Goal: Information Seeking & Learning: Learn about a topic

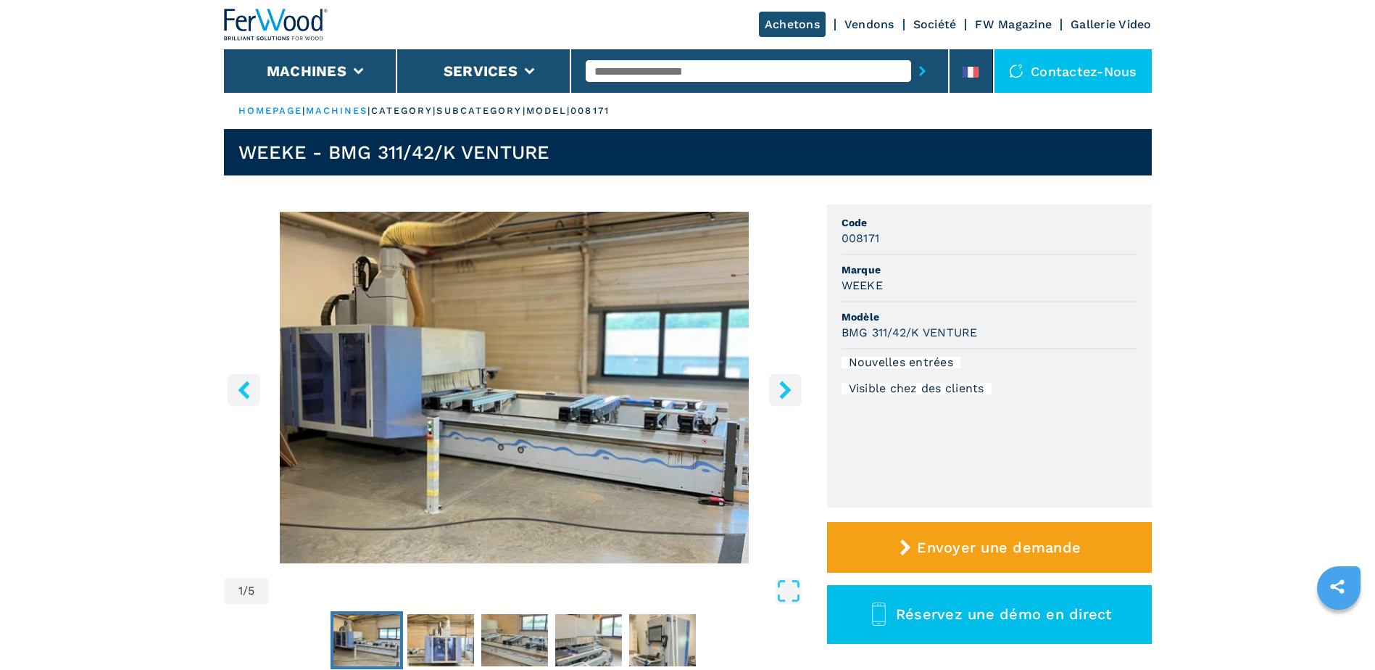
click at [507, 457] on img "Go to Slide 1" at bounding box center [514, 388] width 581 height 352
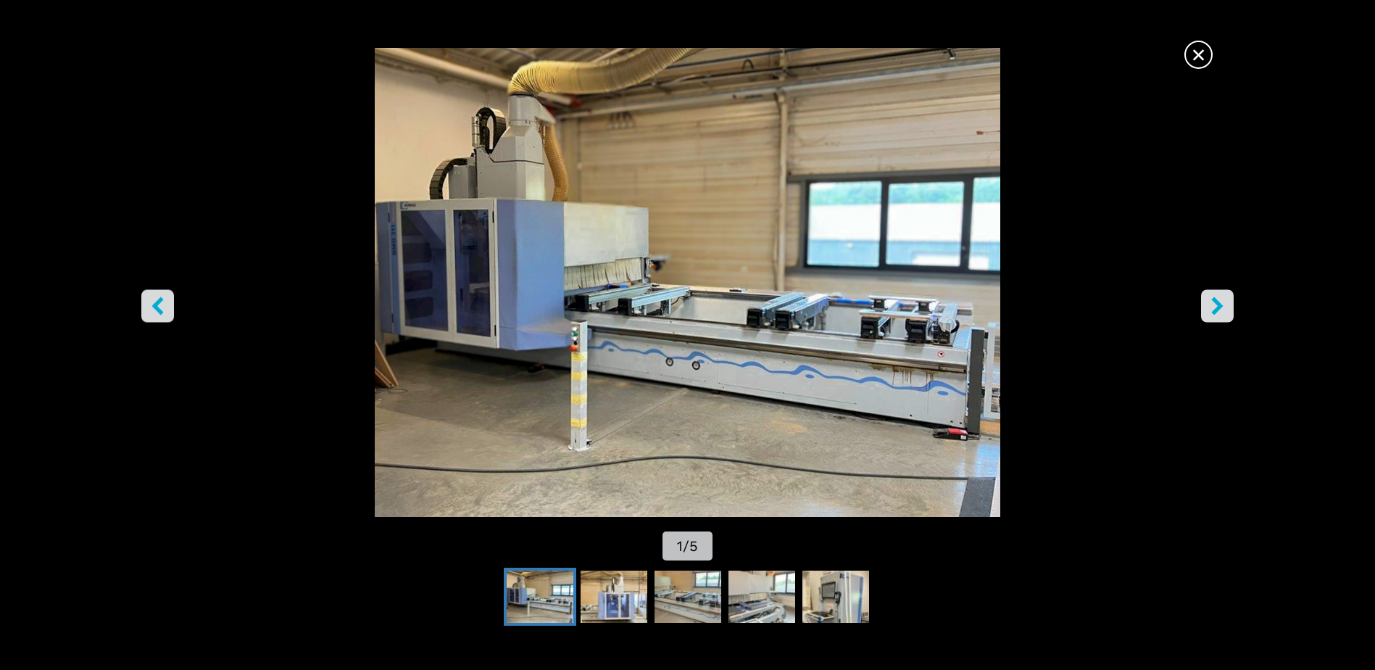
click at [1213, 307] on icon "right-button" at bounding box center [1217, 306] width 18 height 18
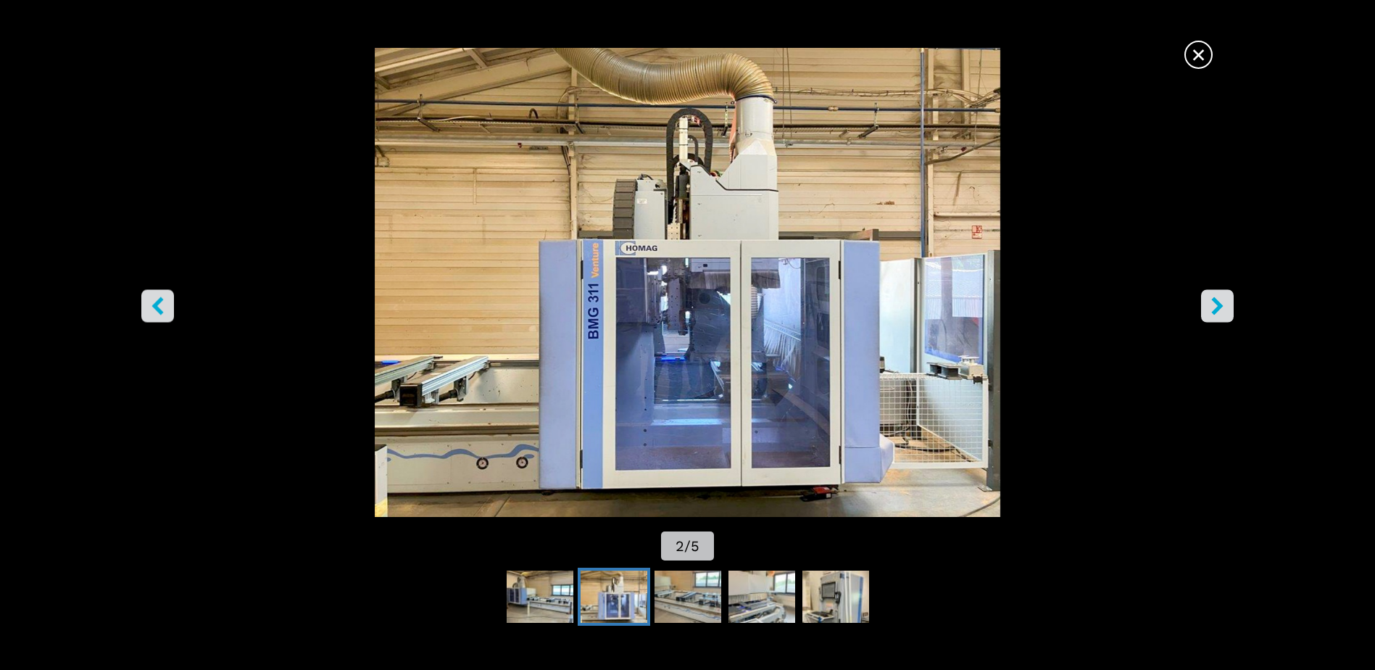
click at [1214, 307] on icon "right-button" at bounding box center [1217, 306] width 18 height 18
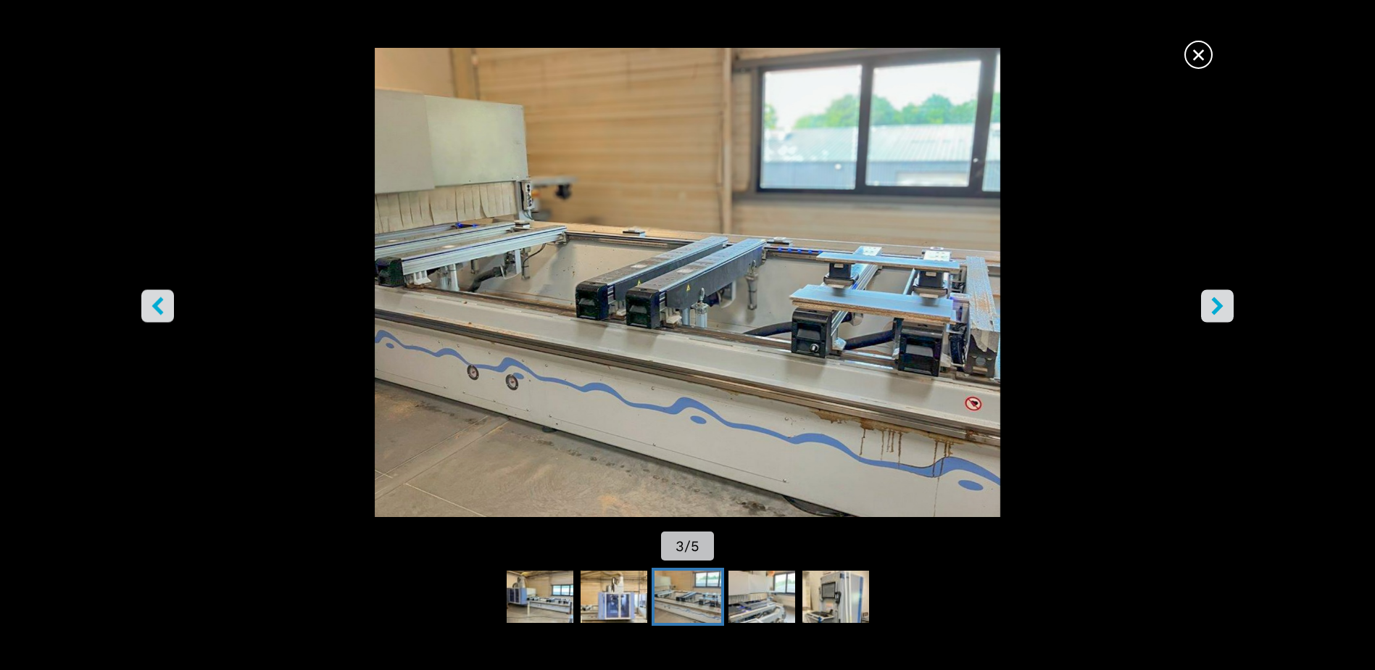
click at [1214, 307] on icon "right-button" at bounding box center [1217, 306] width 18 height 18
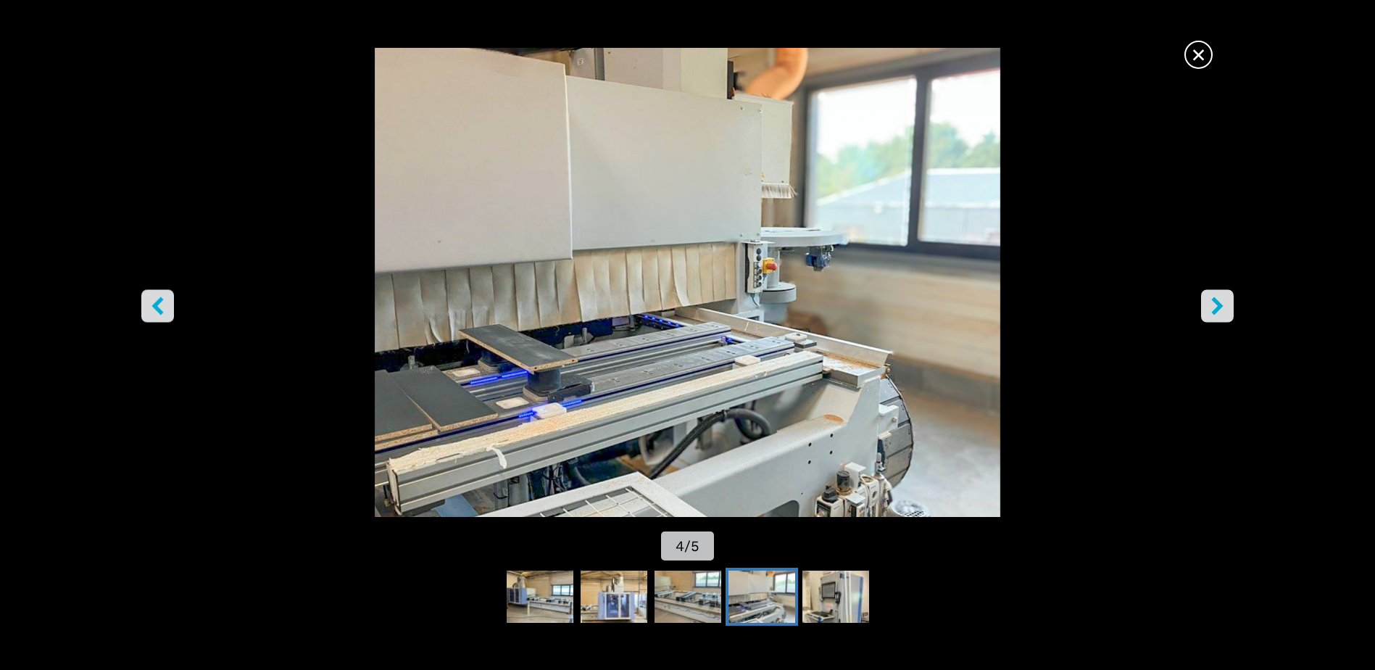
click at [1224, 309] on icon "right-button" at bounding box center [1217, 306] width 18 height 18
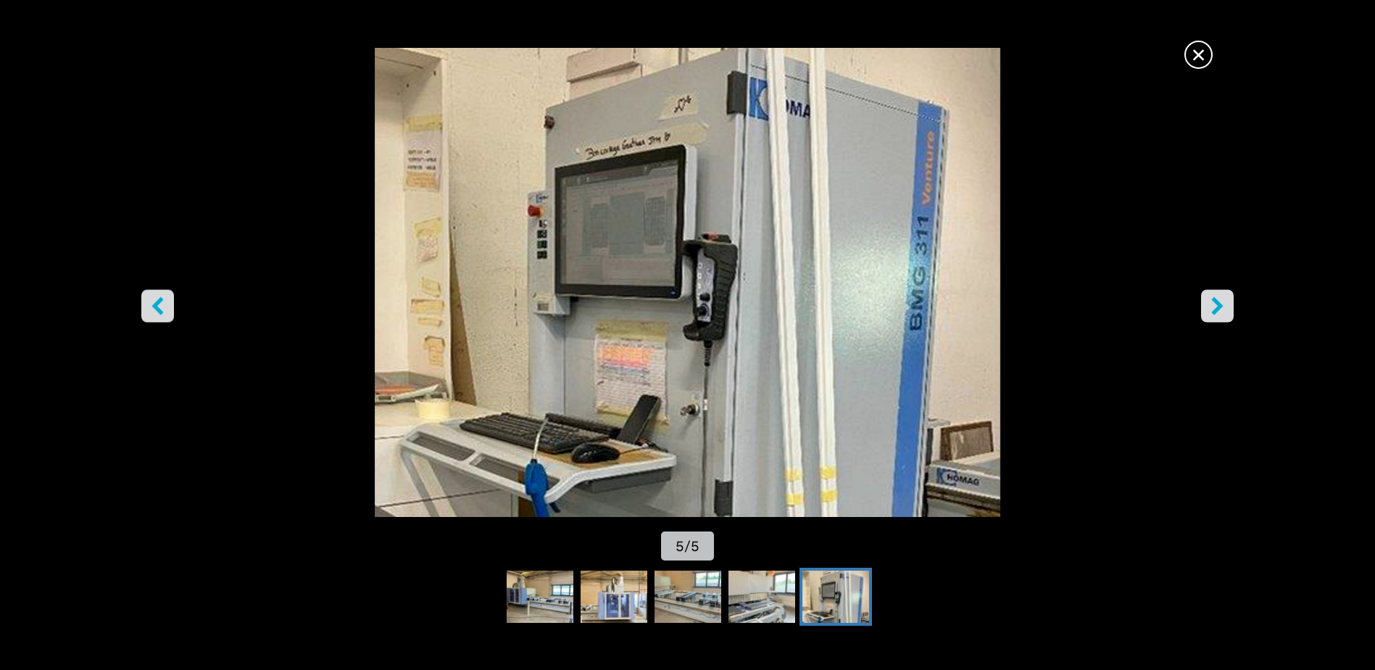
click at [1222, 309] on icon "right-button" at bounding box center [1217, 306] width 18 height 18
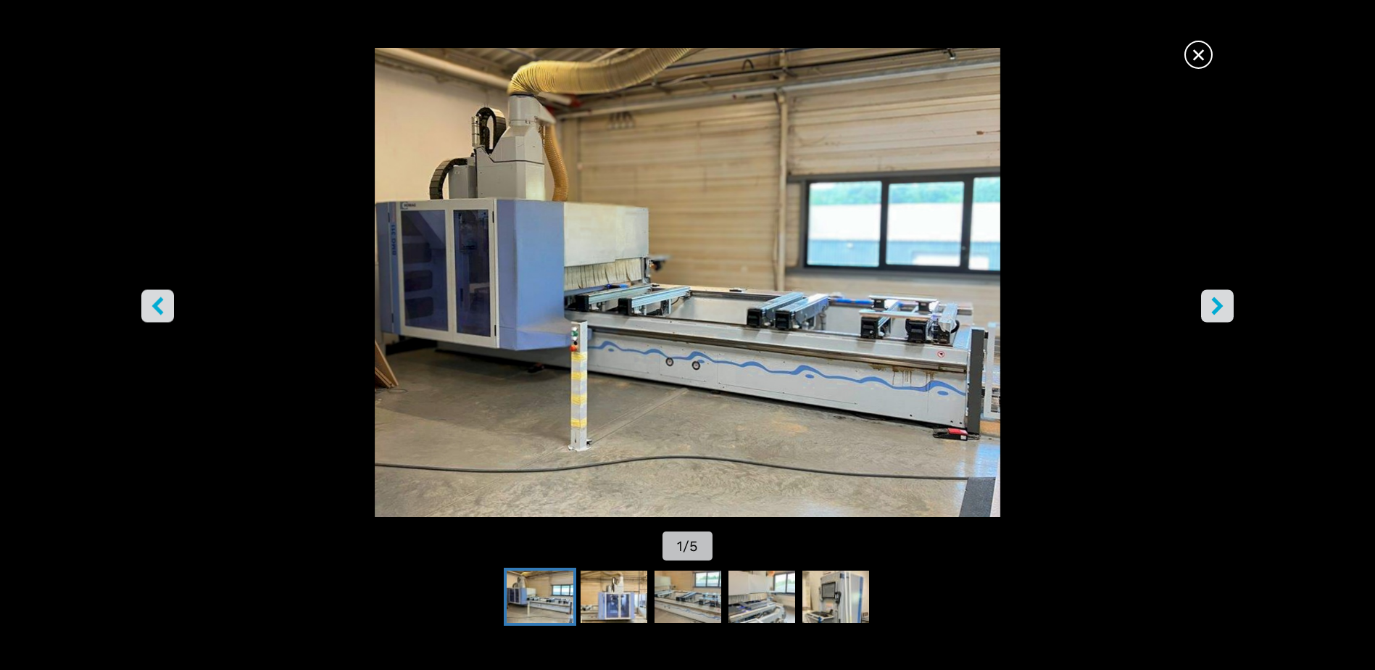
click at [1222, 309] on icon "right-button" at bounding box center [1217, 306] width 18 height 18
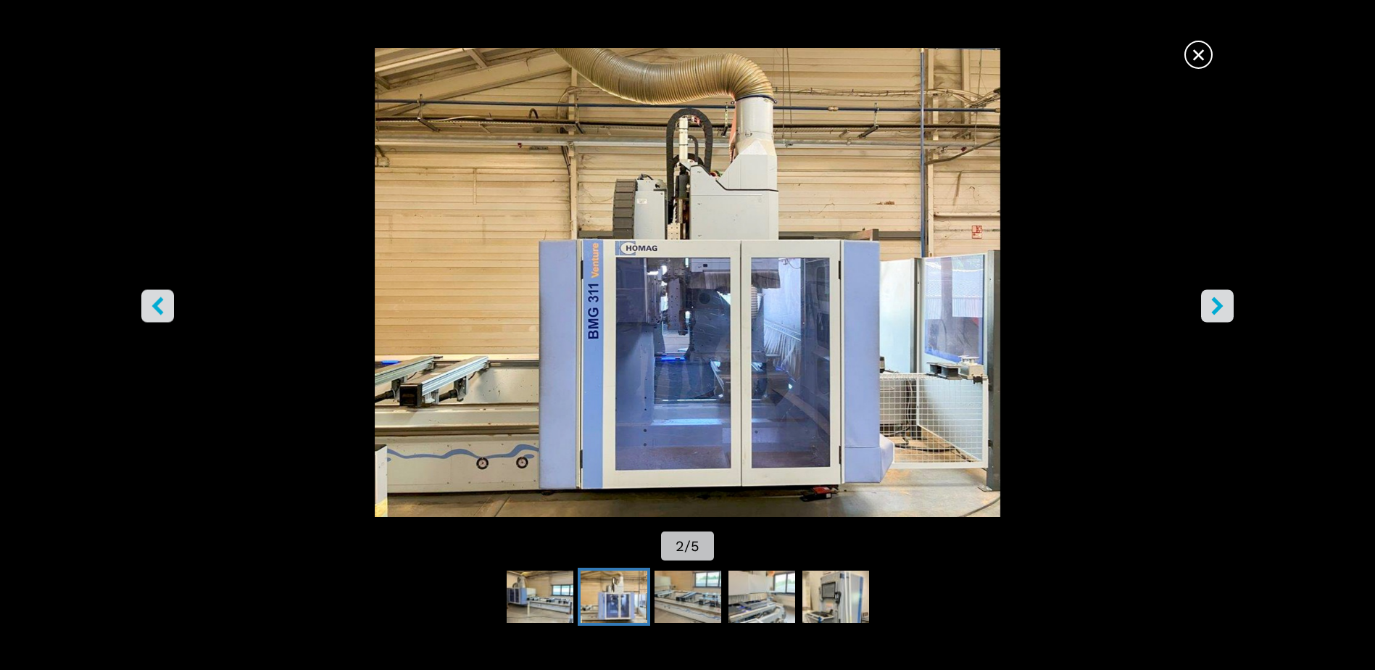
click at [1222, 309] on icon "right-button" at bounding box center [1217, 306] width 18 height 18
click at [1222, 311] on icon "right-button" at bounding box center [1217, 306] width 18 height 18
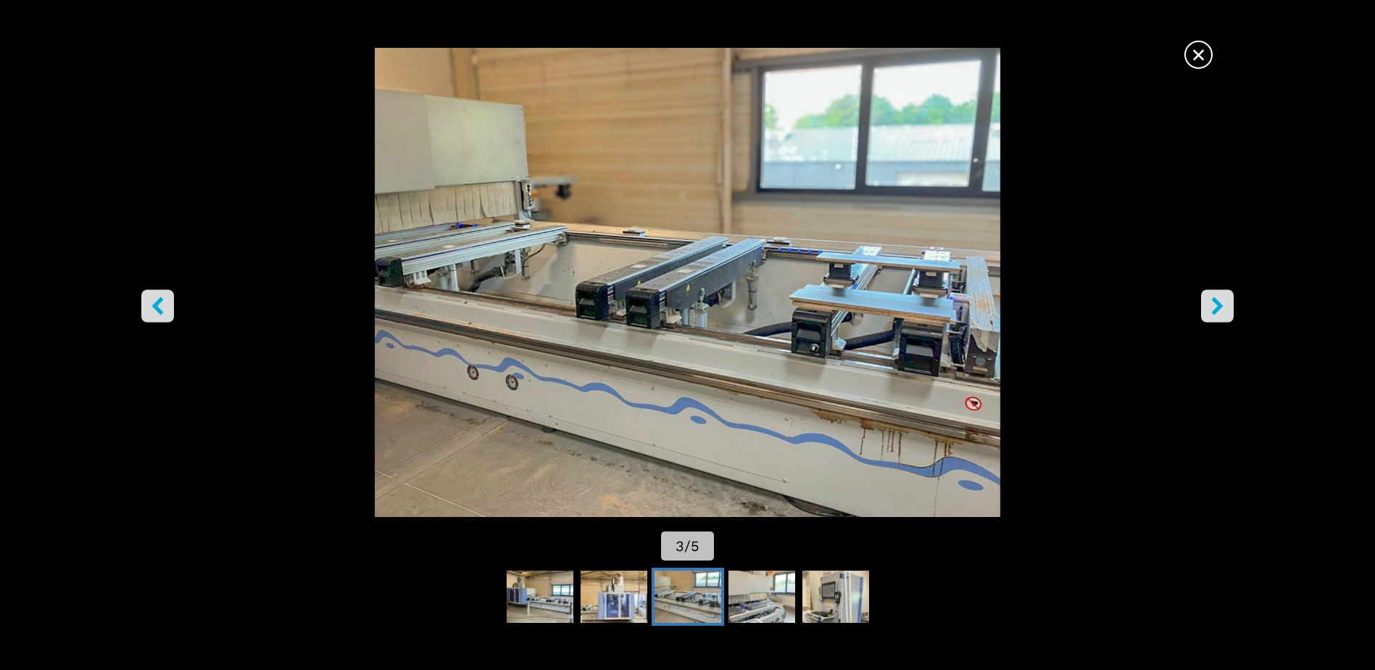
click at [1222, 311] on icon "right-button" at bounding box center [1217, 306] width 18 height 18
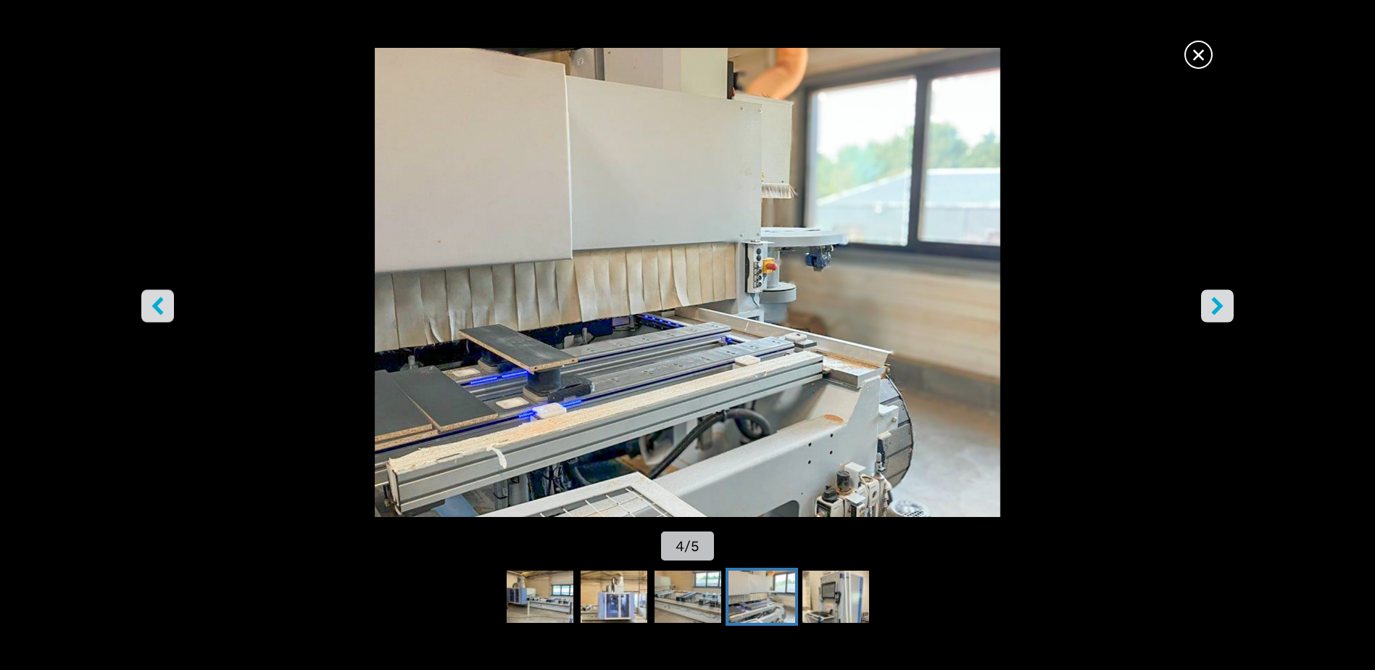
click at [1222, 311] on icon "right-button" at bounding box center [1217, 306] width 18 height 18
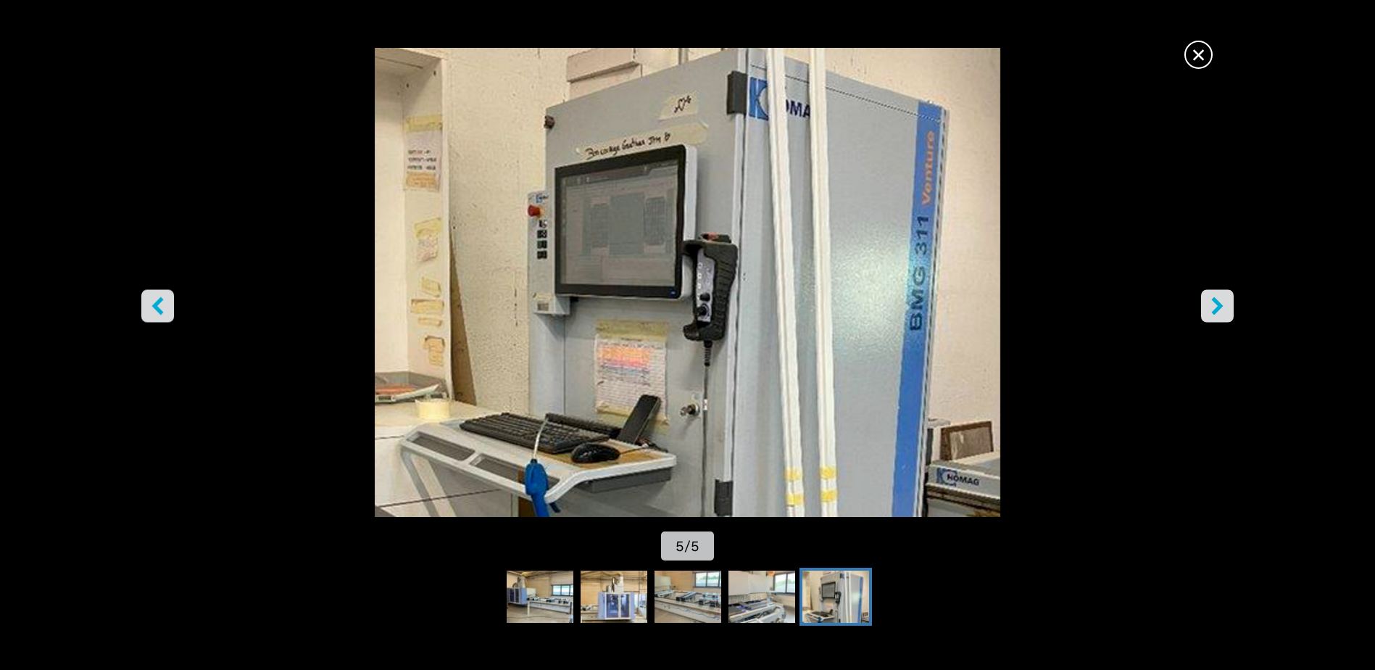
click at [1222, 311] on icon "right-button" at bounding box center [1217, 306] width 18 height 18
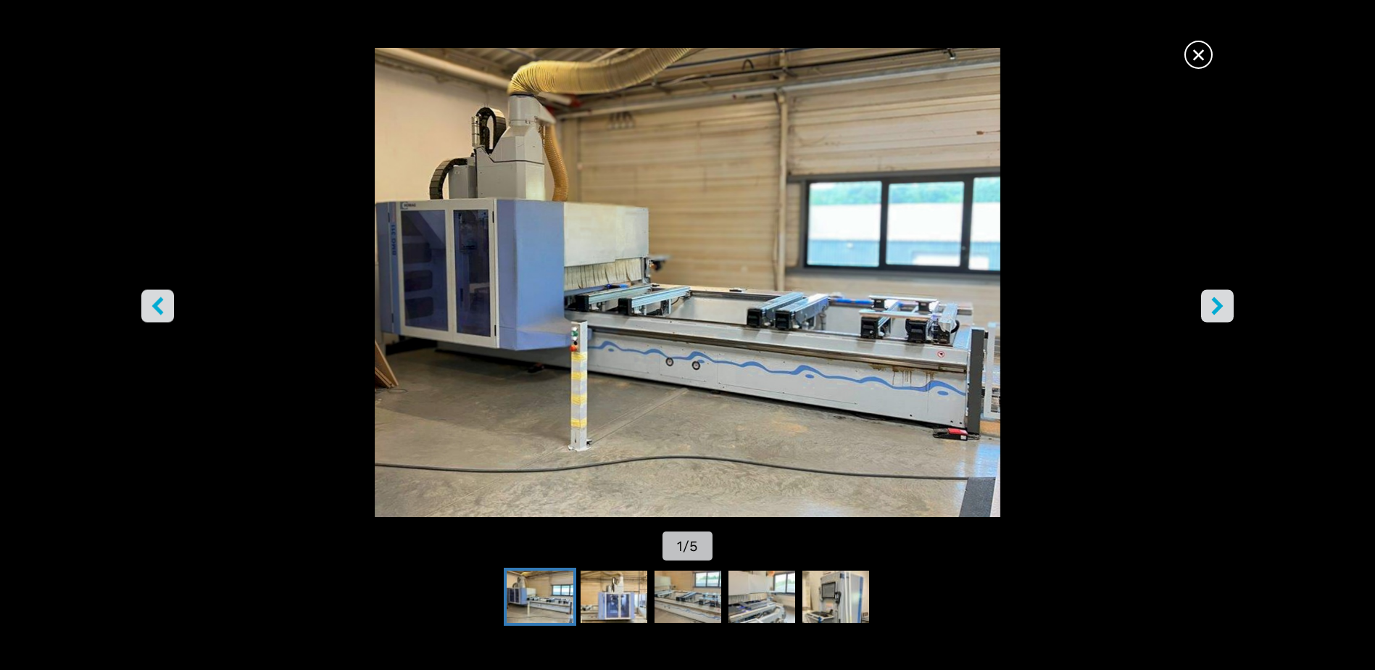
click at [1199, 54] on span "×" at bounding box center [1198, 51] width 25 height 25
